Goal: Transaction & Acquisition: Subscribe to service/newsletter

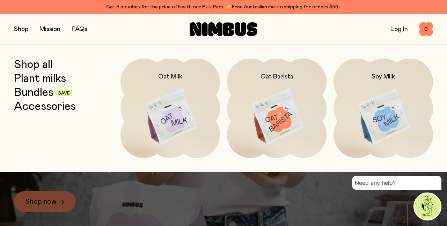
click at [177, 113] on img at bounding box center [169, 117] width 99 height 117
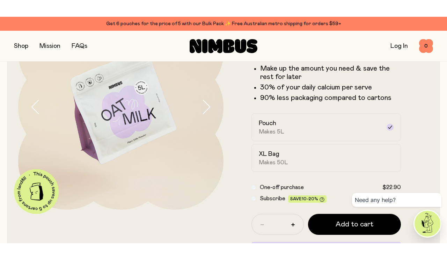
scroll to position [77, 0]
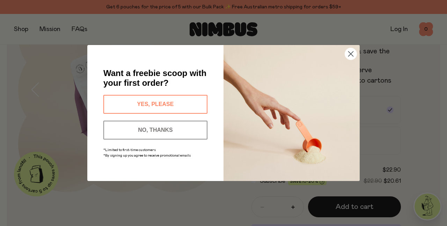
click at [126, 114] on button "YES, PLEASE" at bounding box center [155, 104] width 104 height 19
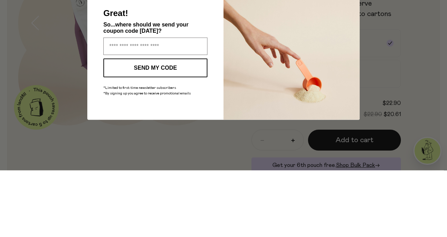
type input "**********"
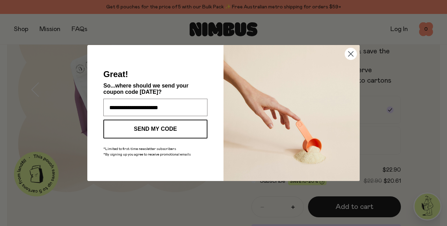
click at [128, 131] on button "SEND MY CODE" at bounding box center [155, 129] width 104 height 19
click at [164, 207] on div "**********" at bounding box center [223, 113] width 447 height 226
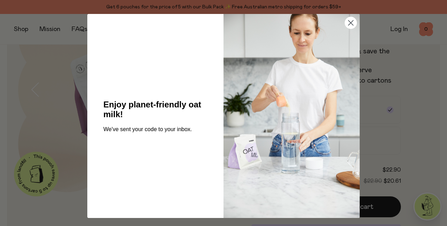
click at [161, 205] on div "Close dialog Enjoy planet-friendly oat milk! We've sent your code to your inbox…" at bounding box center [223, 113] width 447 height 226
click at [350, 56] on img "POPUP Form" at bounding box center [291, 116] width 136 height 204
click at [63, 102] on div "Close dialog Enjoy planet-friendly oat milk! We've sent your code to your inbox…" at bounding box center [223, 113] width 447 height 226
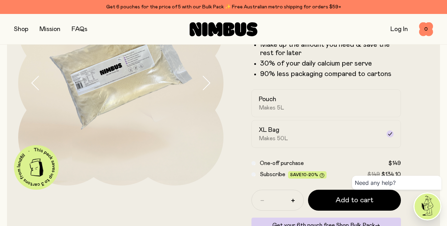
scroll to position [64, 0]
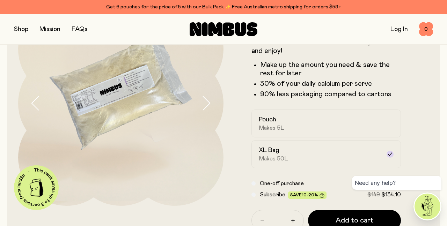
click at [267, 124] on div "Pouch Makes 5L" at bounding box center [320, 124] width 122 height 16
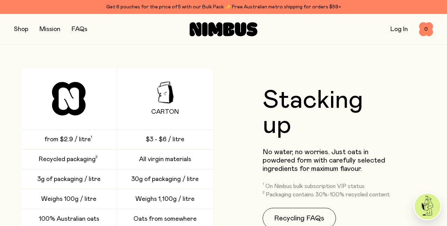
scroll to position [983, 0]
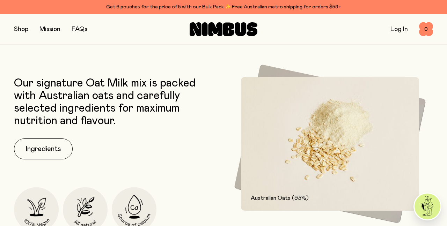
click at [46, 152] on button "Ingredients" at bounding box center [43, 149] width 59 height 21
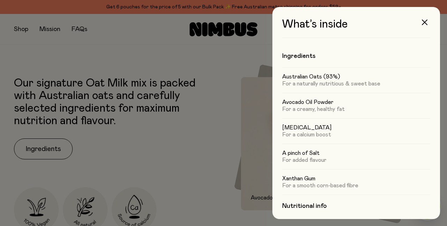
click at [296, 210] on div "What’s inside Ingredients Australian Oats (93%) For a naturally nutritious & sw…" at bounding box center [356, 113] width 168 height 212
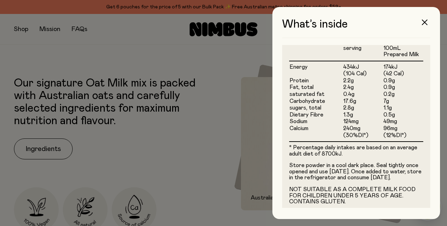
scroll to position [231, 0]
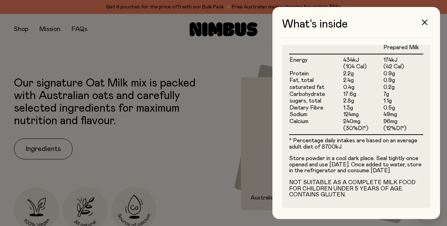
click at [107, 121] on div at bounding box center [223, 113] width 447 height 226
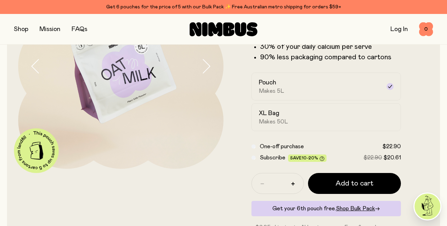
scroll to position [100, 0]
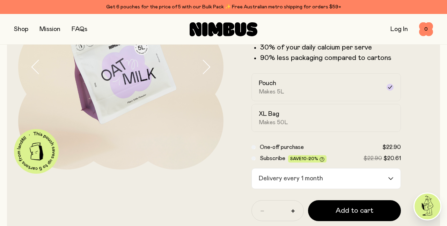
click at [279, 182] on div "Delivery every 1 month" at bounding box center [320, 179] width 136 height 20
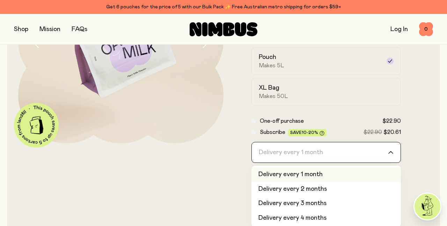
scroll to position [131, 0]
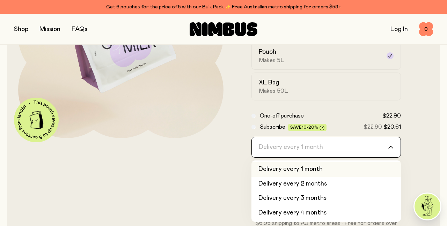
click at [274, 172] on li "Delivery every 1 month" at bounding box center [325, 169] width 149 height 15
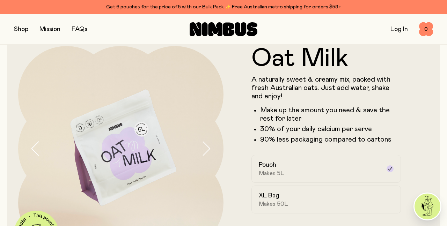
scroll to position [0, 0]
